Goal: Navigation & Orientation: Find specific page/section

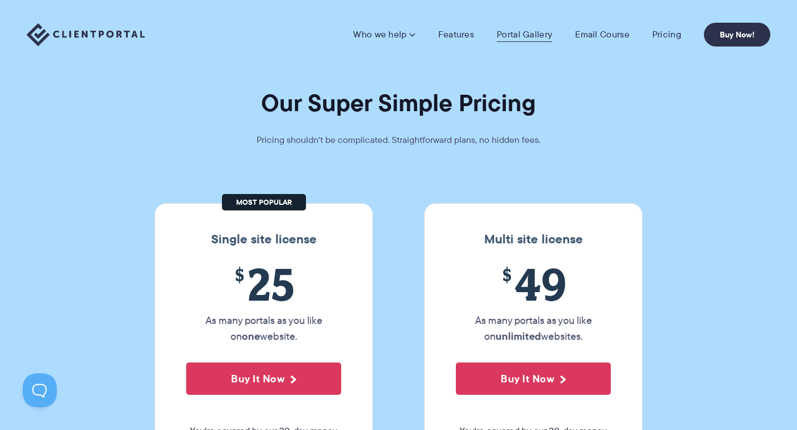
click at [515, 33] on link "Portal Gallery" at bounding box center [525, 34] width 56 height 11
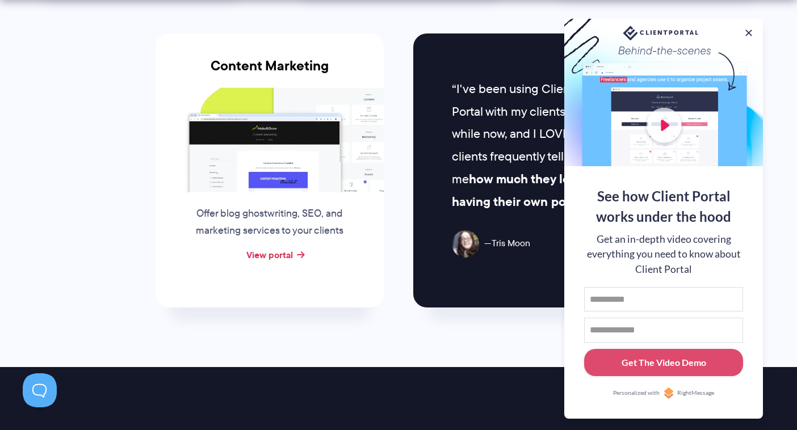
scroll to position [1191, 0]
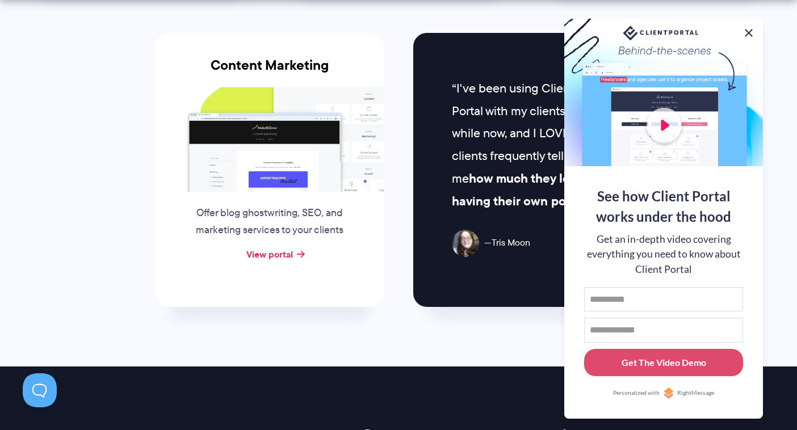
click at [745, 32] on button at bounding box center [749, 33] width 14 height 14
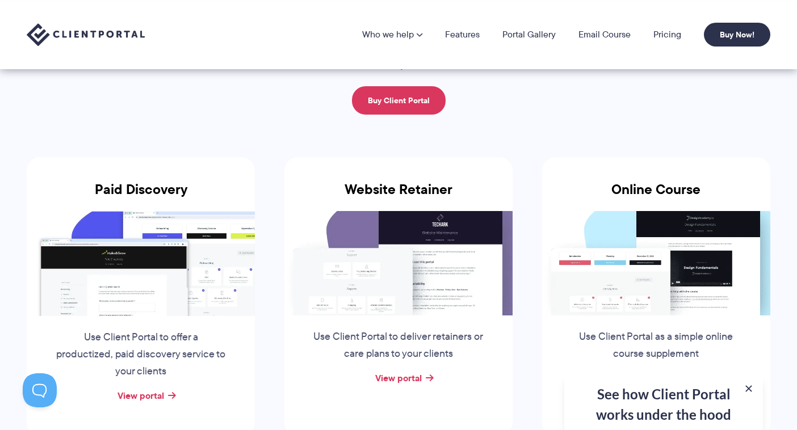
scroll to position [0, 0]
